Goal: Check status: Check status

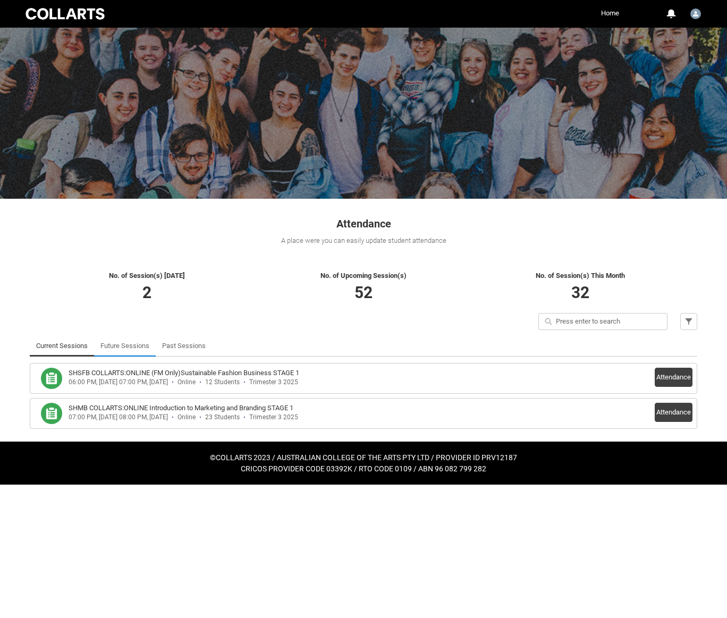
click at [115, 349] on link "Future Sessions" at bounding box center [124, 345] width 49 height 21
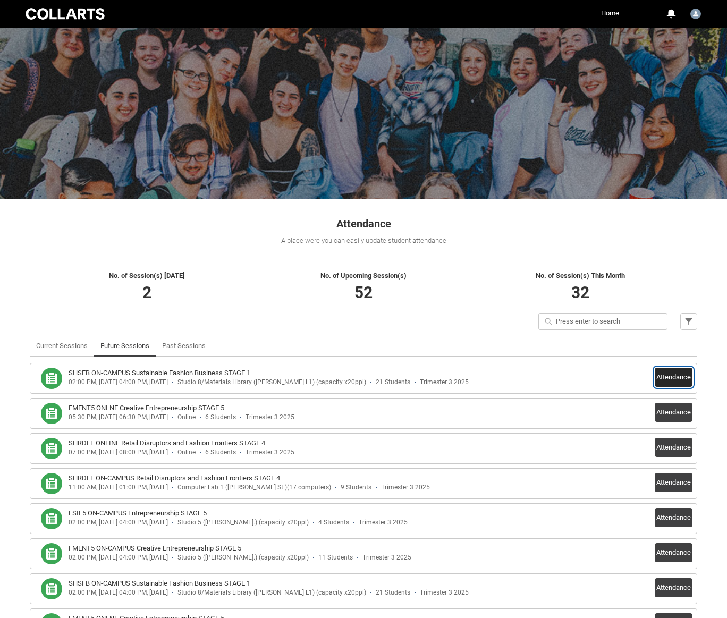
click at [676, 373] on button "Attendance" at bounding box center [674, 377] width 38 height 19
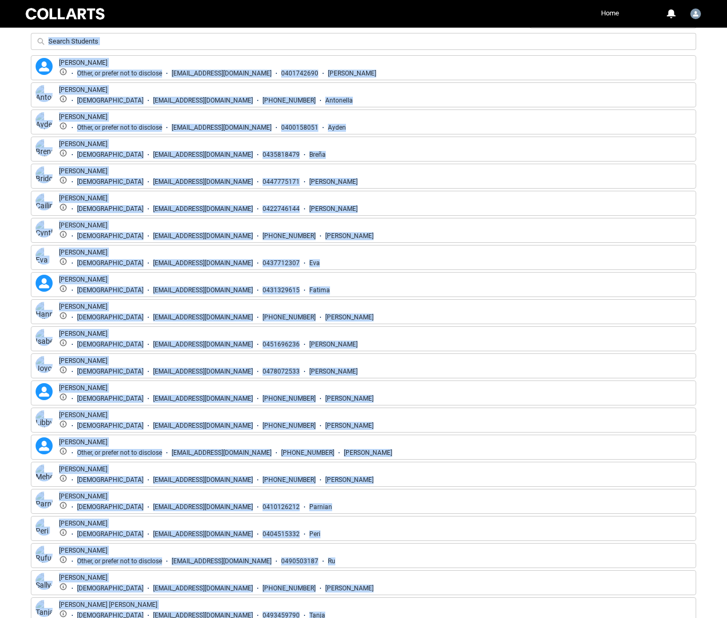
scroll to position [466, 0]
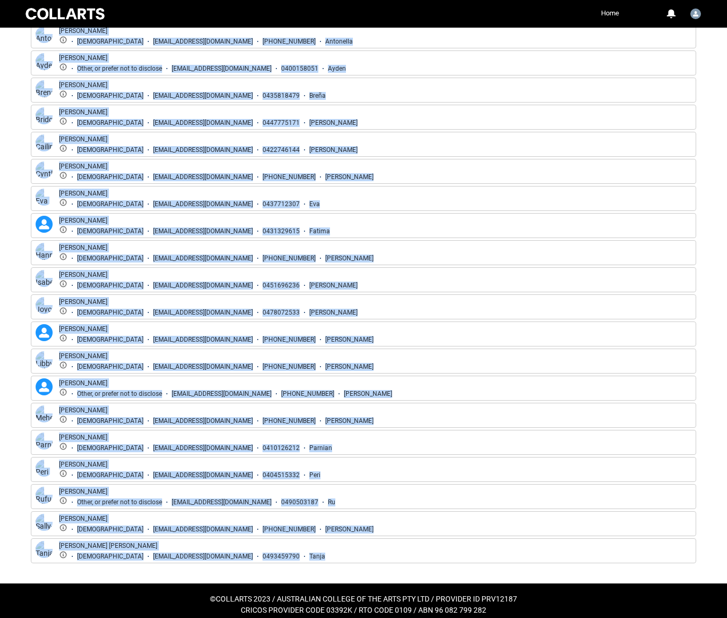
drag, startPoint x: 24, startPoint y: 107, endPoint x: 348, endPoint y: 556, distance: 552.8
click at [348, 556] on div "No. of Session(s) Today 2 No. of Upcoming Session(s) 52 No. of Session(s) This …" at bounding box center [363, 186] width 680 height 793
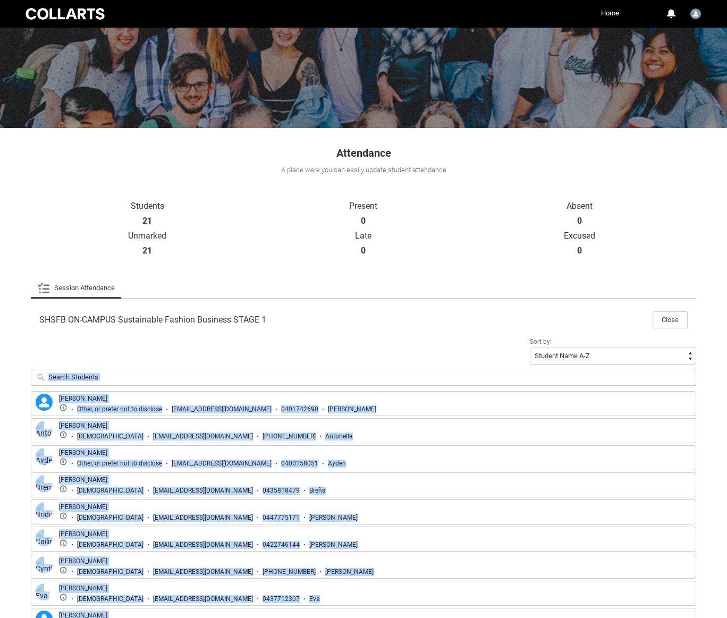
scroll to position [72, 0]
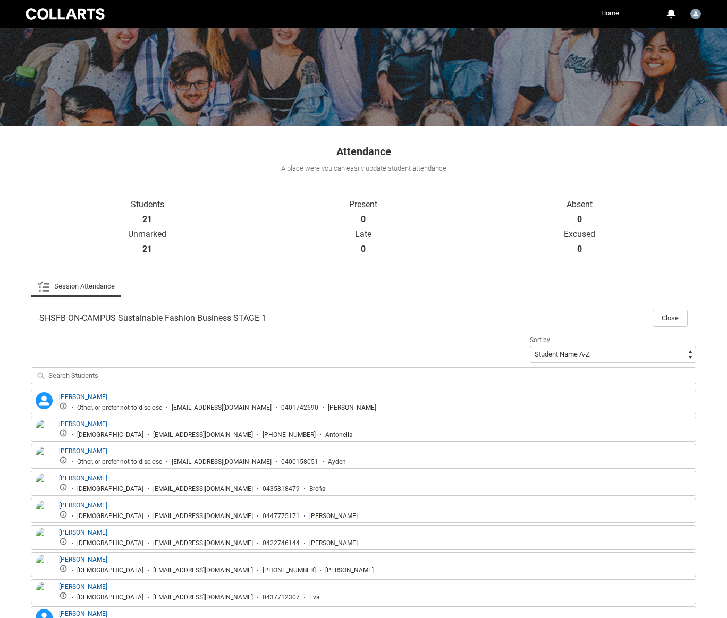
click at [323, 326] on article "SHSFB ON-CAMPUS Sustainable Fashion Business STAGE 1 Close Sort by: Student Nam…" at bounding box center [363, 629] width 665 height 653
drag, startPoint x: 288, startPoint y: 316, endPoint x: 36, endPoint y: 318, distance: 251.9
click at [36, 318] on div "SHSFB ON-CAMPUS Sustainable Fashion Business STAGE 1 Close" at bounding box center [363, 314] width 665 height 23
copy span "SHSFB ON-CAMPUS Sustainable Fashion Business STAGE 1"
